Goal: Find specific page/section: Find specific page/section

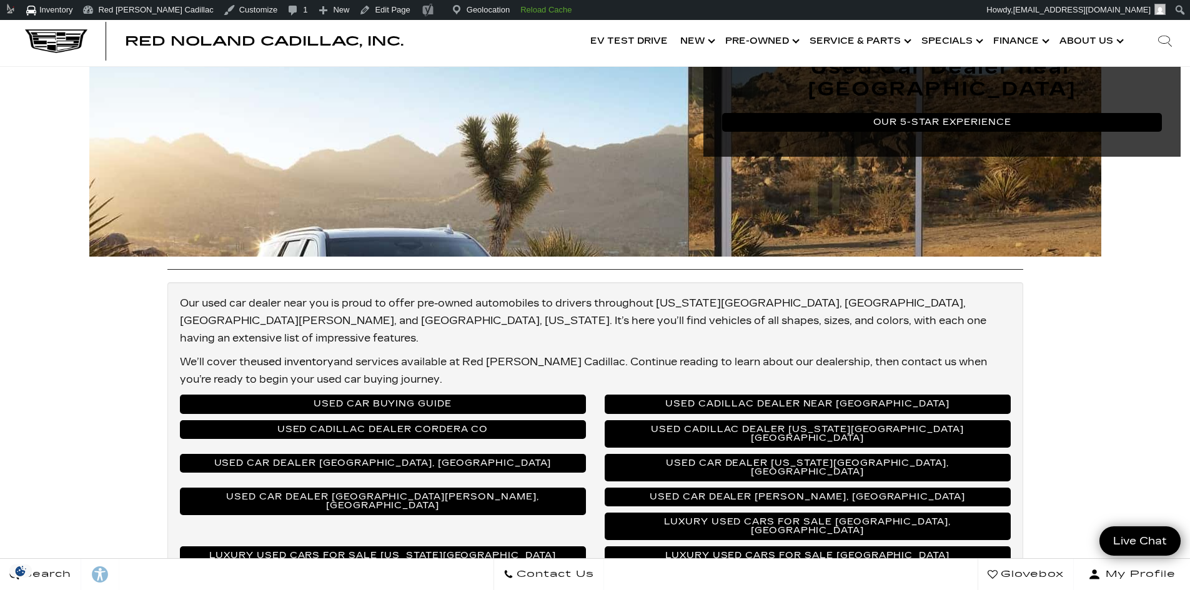
scroll to position [187, 0]
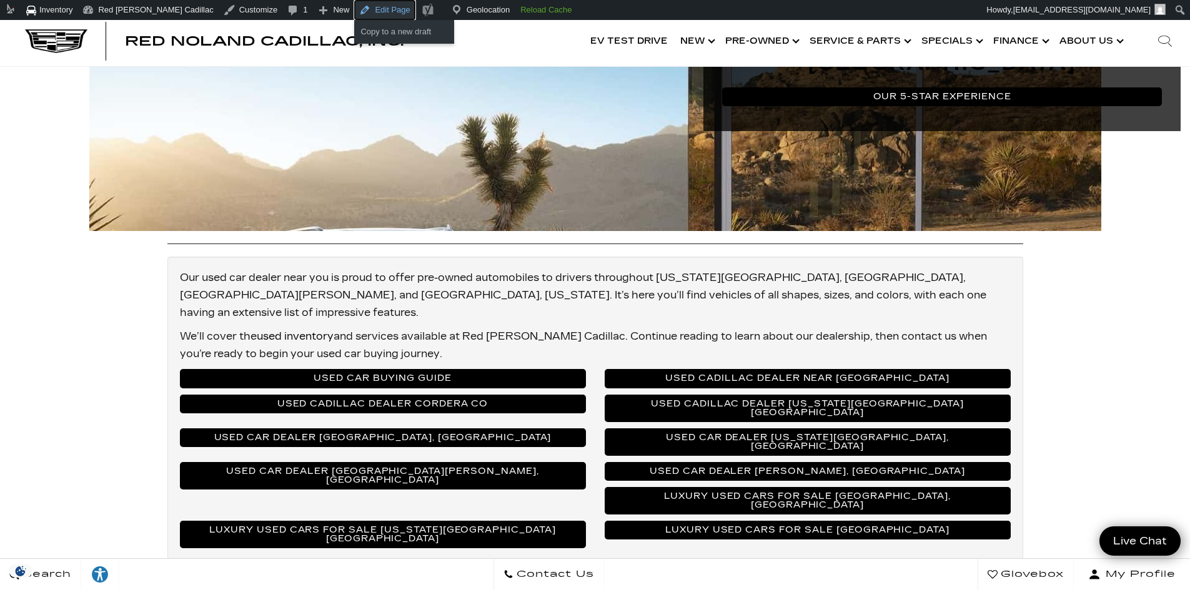
click at [354, 8] on link "Edit Page" at bounding box center [384, 10] width 61 height 20
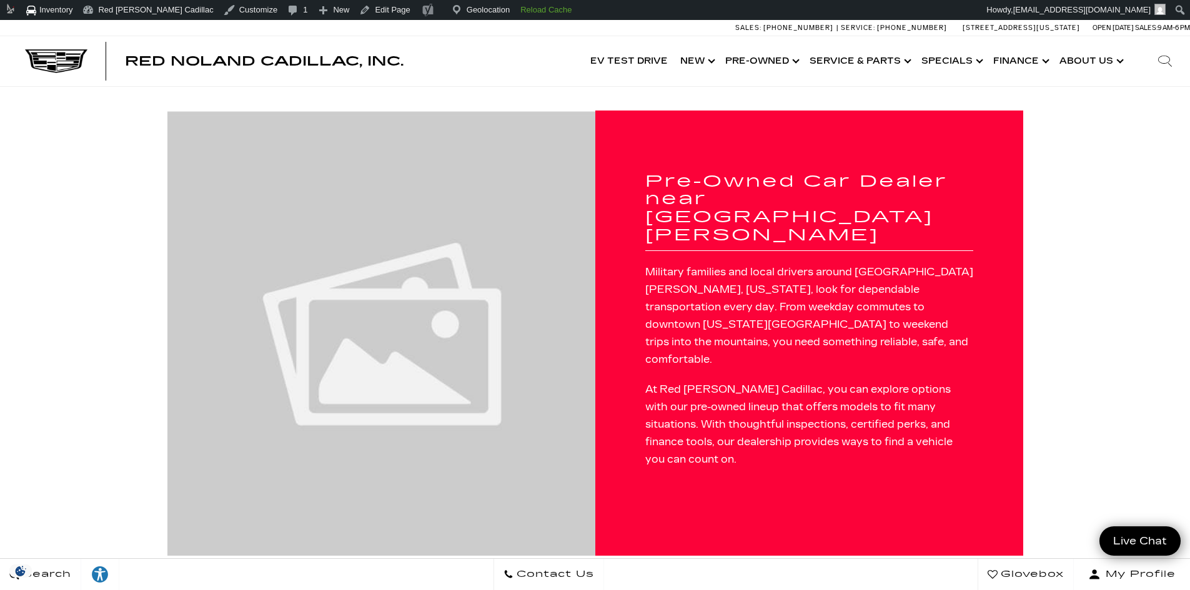
click at [778, 227] on h1 "Pre-Owned Car Dealer near [GEOGRAPHIC_DATA][PERSON_NAME]" at bounding box center [809, 209] width 328 height 72
click at [778, 227] on h1 "Pre-Owned Car Dealer near Fort Carson CO" at bounding box center [809, 209] width 328 height 72
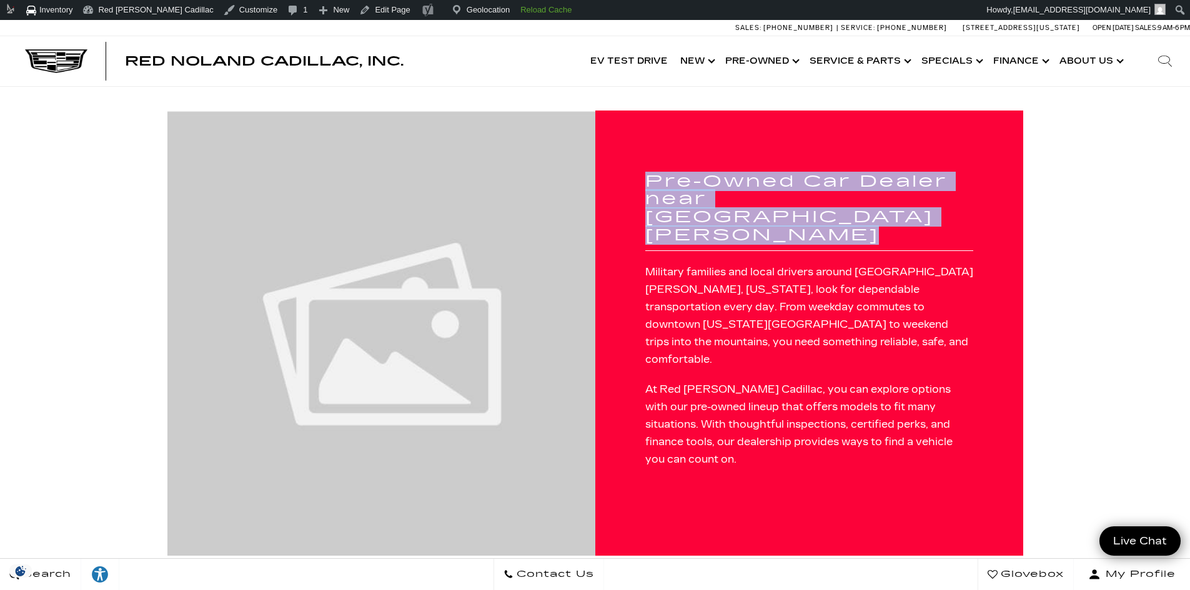
click at [778, 227] on h1 "Pre-Owned Car Dealer near Fort Carson CO" at bounding box center [809, 209] width 328 height 72
copy h1 "Pre-Owned Car Dealer near Fort Carson CO"
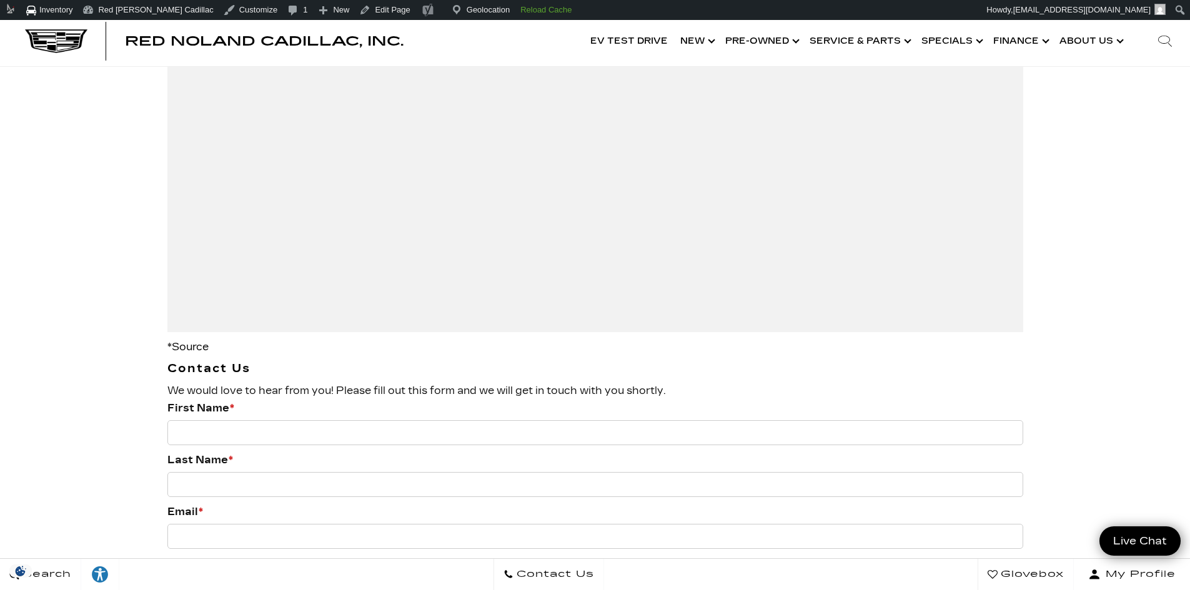
scroll to position [1936, 0]
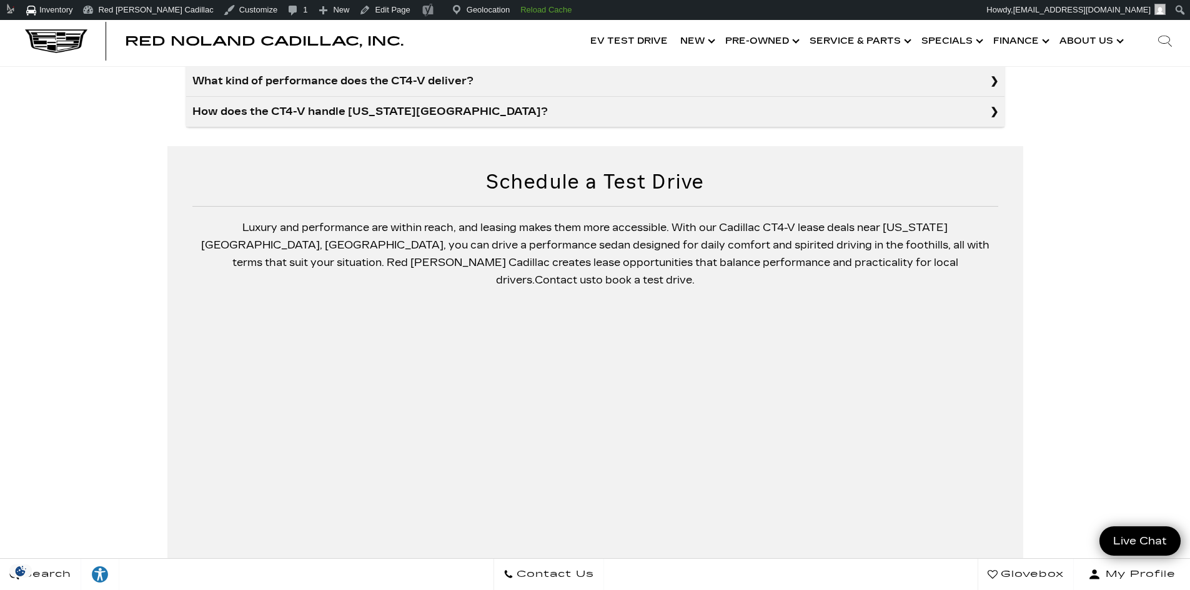
scroll to position [1936, 0]
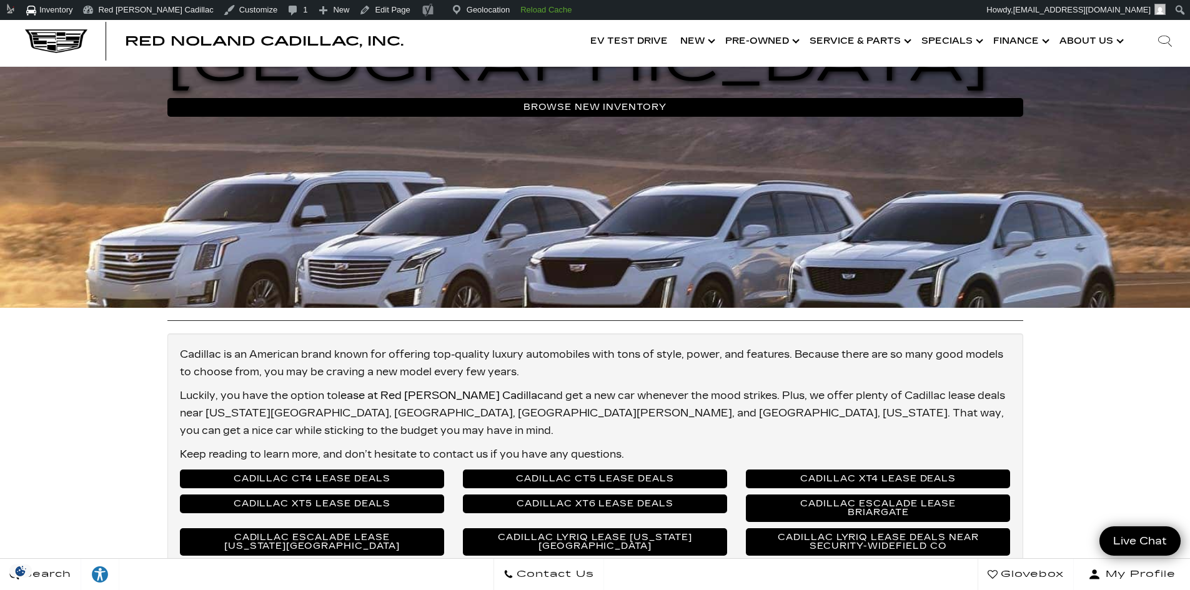
scroll to position [437, 0]
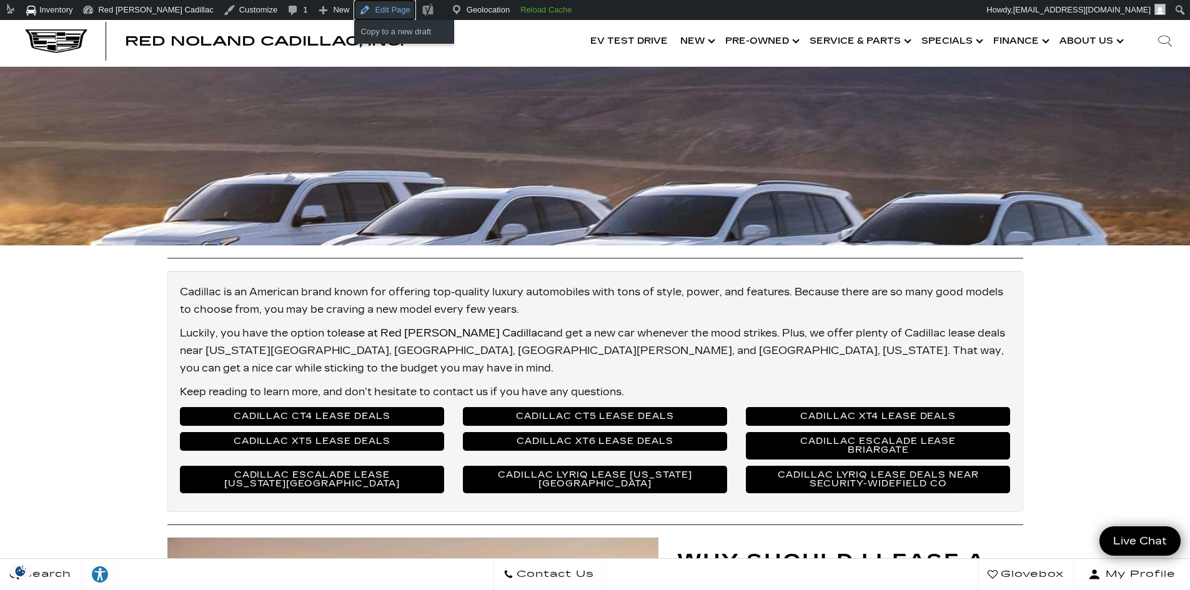
click at [354, 12] on link "Edit Page" at bounding box center [384, 10] width 61 height 20
